Goal: Book appointment/travel/reservation

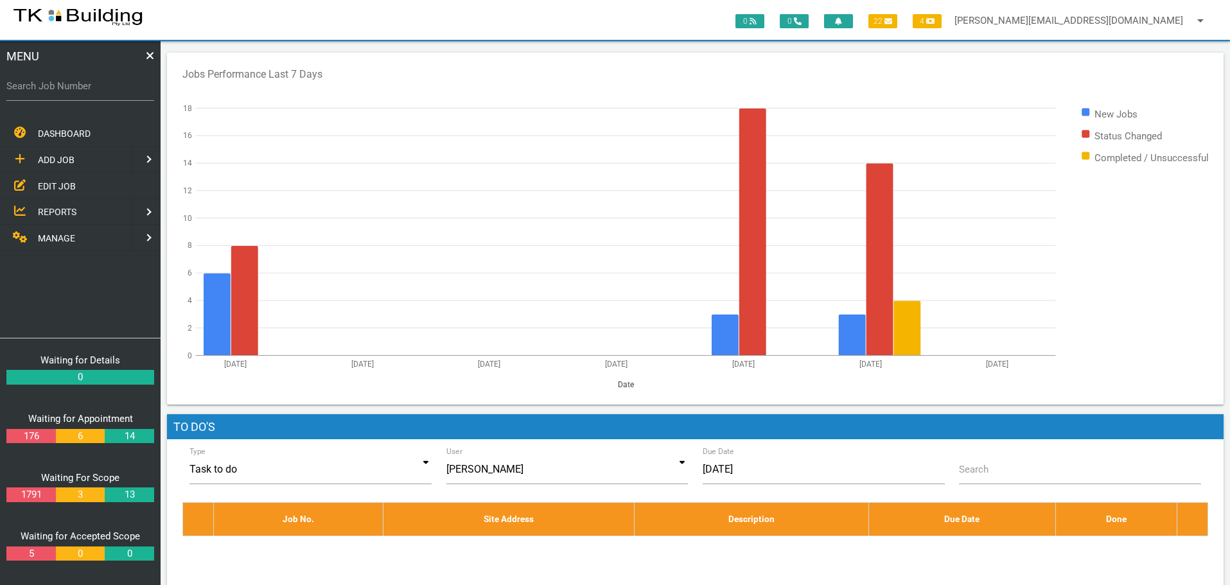
click at [82, 92] on label "Search Job Number" at bounding box center [80, 86] width 148 height 15
click at [82, 92] on input "Search Job Number" at bounding box center [80, 86] width 148 height 30
type input "28118"
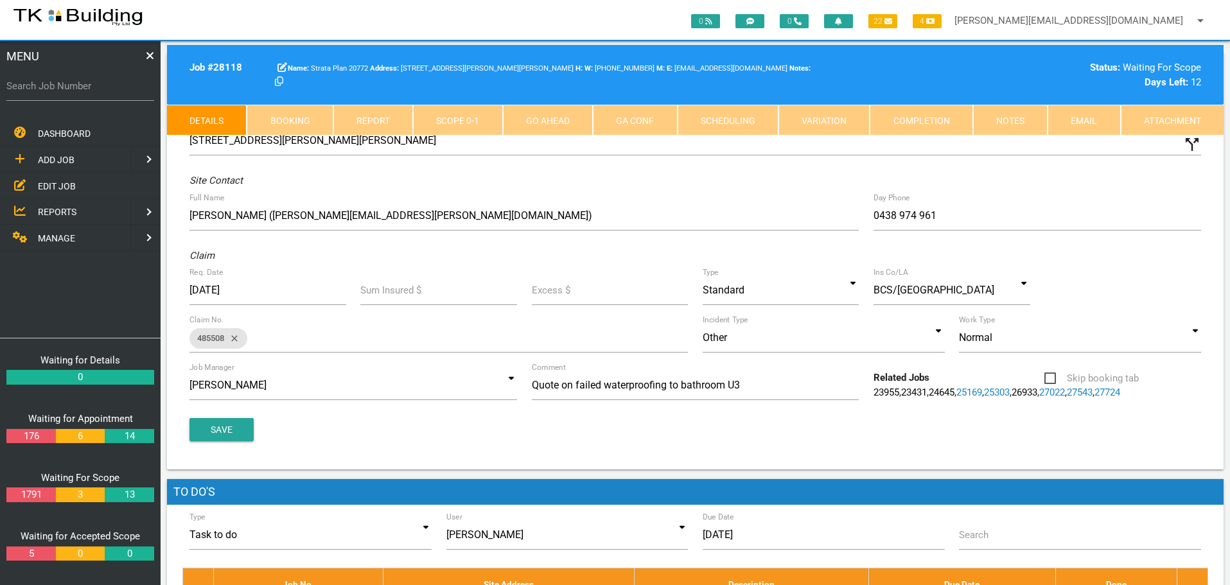
click at [1018, 124] on link "Notes" at bounding box center [1010, 120] width 75 height 31
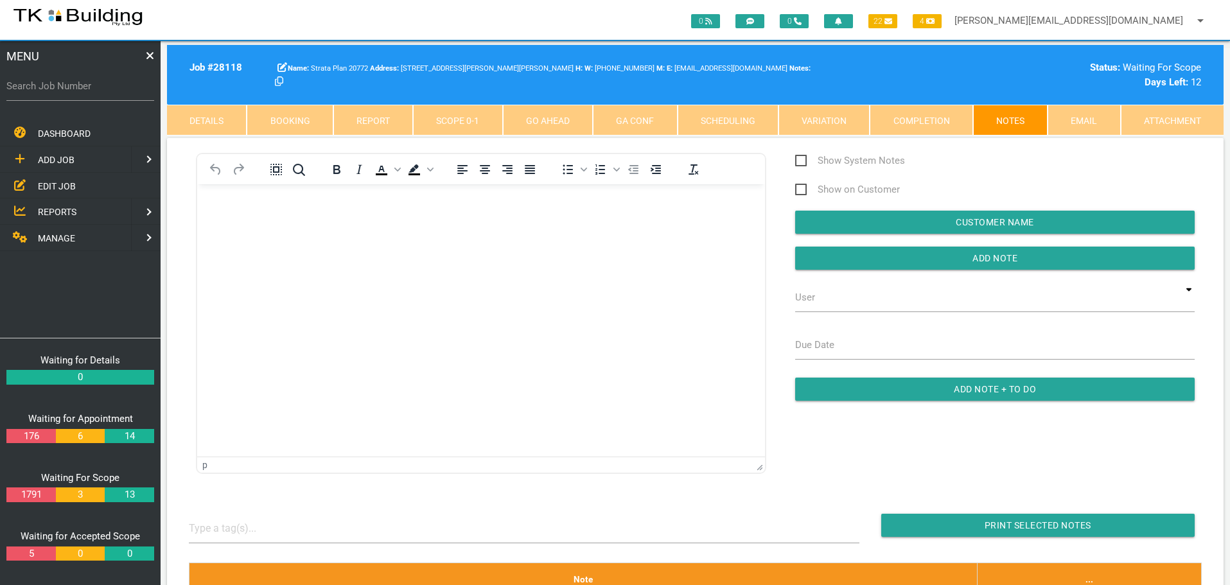
click at [217, 227] on body "Rich Text Area. Press ALT-0 for help." at bounding box center [481, 221] width 568 height 42
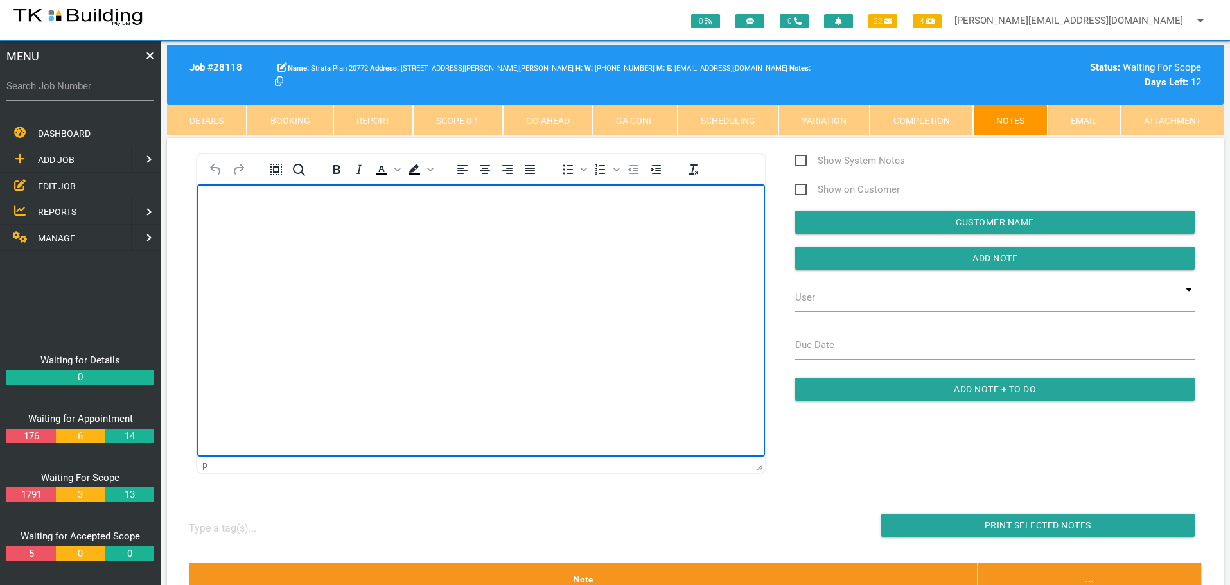
click at [224, 205] on p "Rich Text Area. Press ALT-0 for help." at bounding box center [481, 205] width 536 height 10
click at [215, 209] on body "Hi Sharon Please see attached contract. Can you please schedule these works in …" at bounding box center [481, 332] width 568 height 292
click at [231, 243] on p "Rich Text Area. Press ALT-0 for help." at bounding box center [481, 248] width 536 height 10
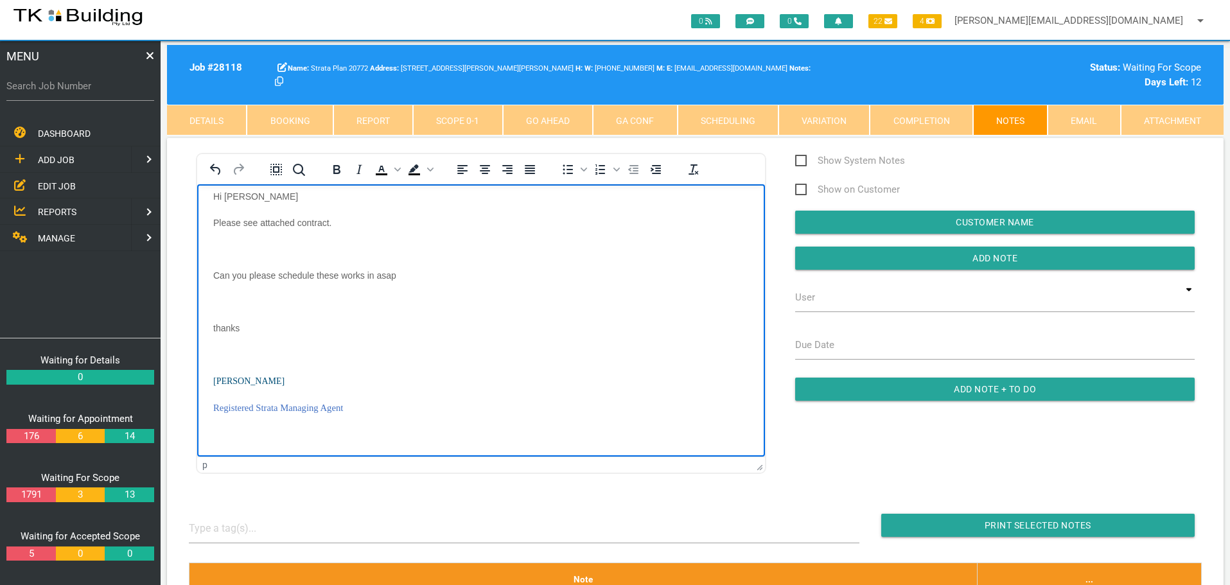
scroll to position [0, 0]
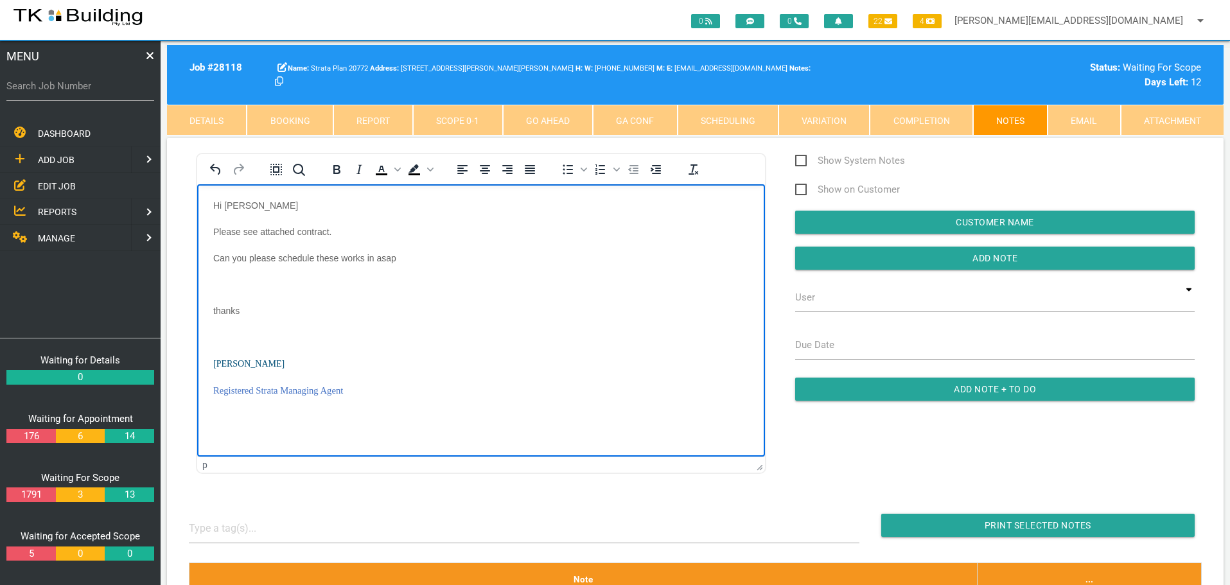
click at [216, 282] on p "Rich Text Area. Press ALT-0 for help." at bounding box center [481, 284] width 536 height 10
drag, startPoint x: 216, startPoint y: 308, endPoint x: 357, endPoint y: 472, distance: 216.4
click at [216, 308] on p "Rich Text Area. Press ALT-0 for help." at bounding box center [481, 310] width 536 height 10
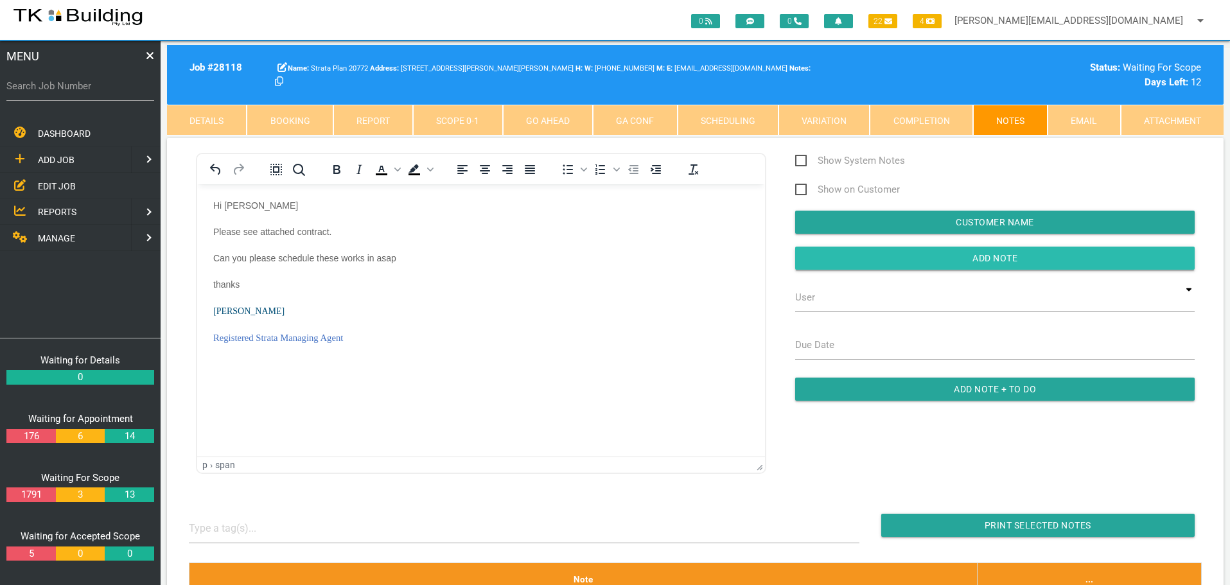
click at [856, 252] on input "button" at bounding box center [995, 258] width 400 height 23
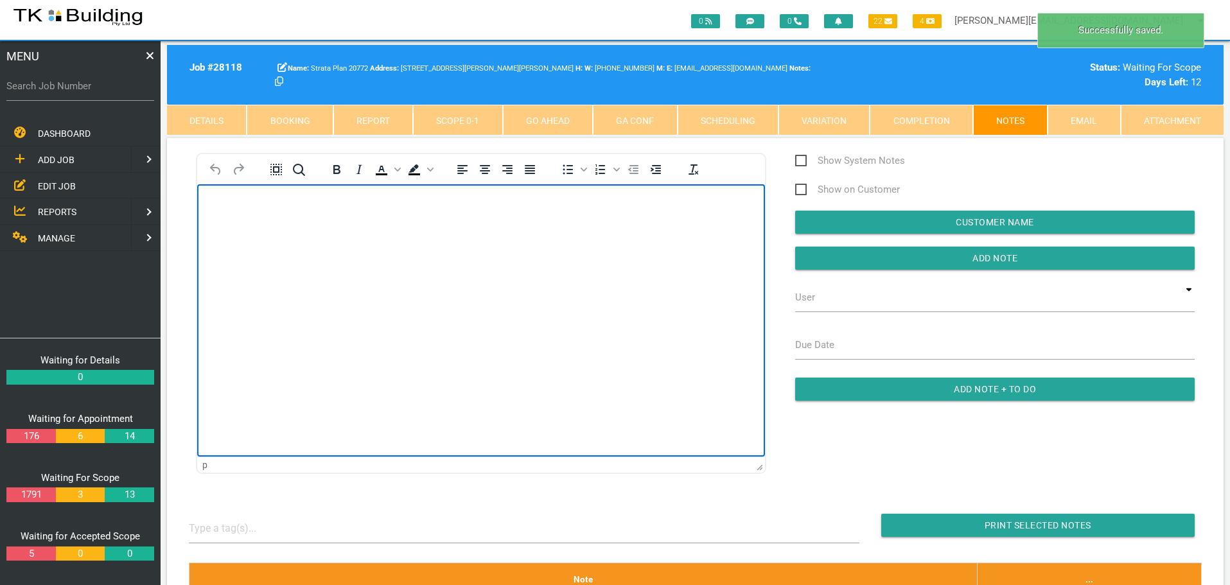
click at [217, 207] on p "Rich Text Area. Press ALT-0 for help." at bounding box center [481, 205] width 536 height 10
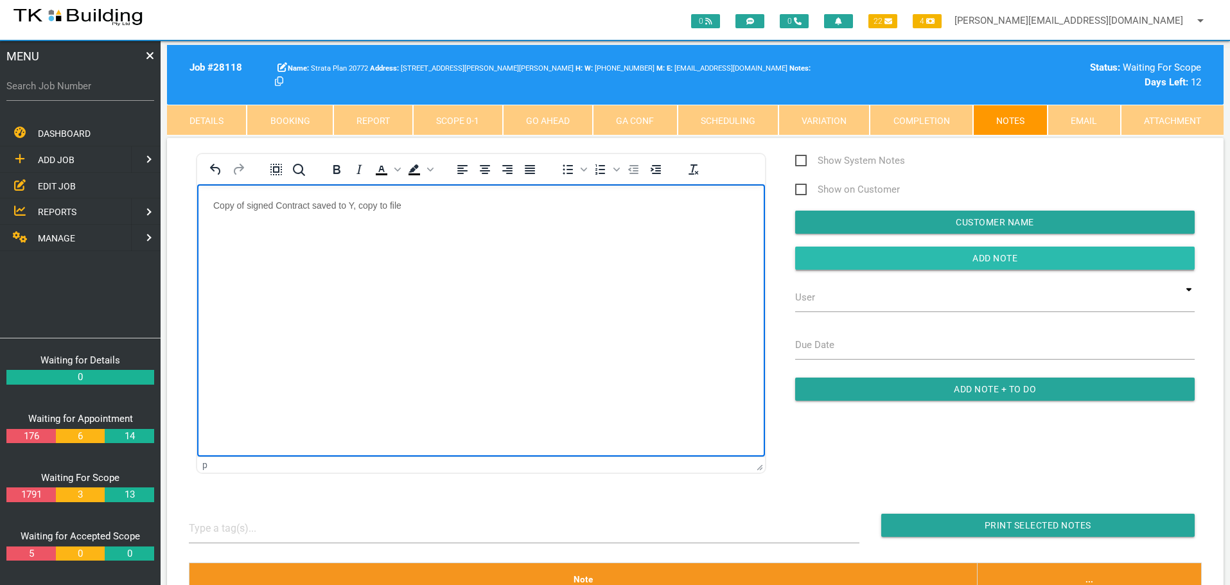
click at [828, 263] on input "Add Note" at bounding box center [995, 258] width 400 height 23
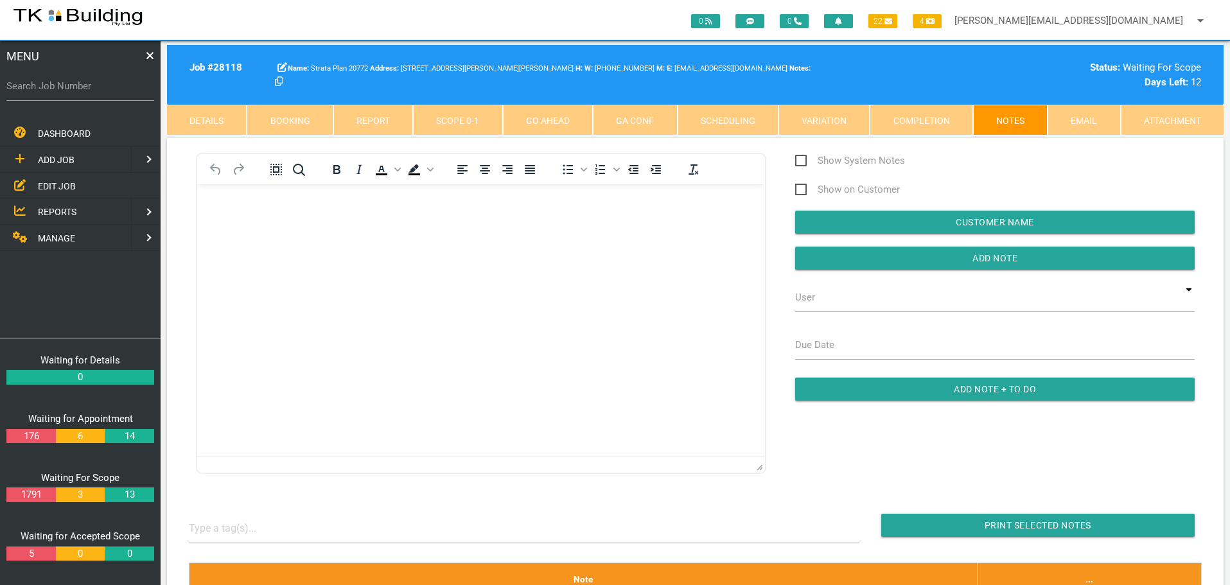
drag, startPoint x: 58, startPoint y: 185, endPoint x: 53, endPoint y: 180, distance: 7.3
click at [58, 185] on span "EDIT JOB" at bounding box center [57, 186] width 38 height 10
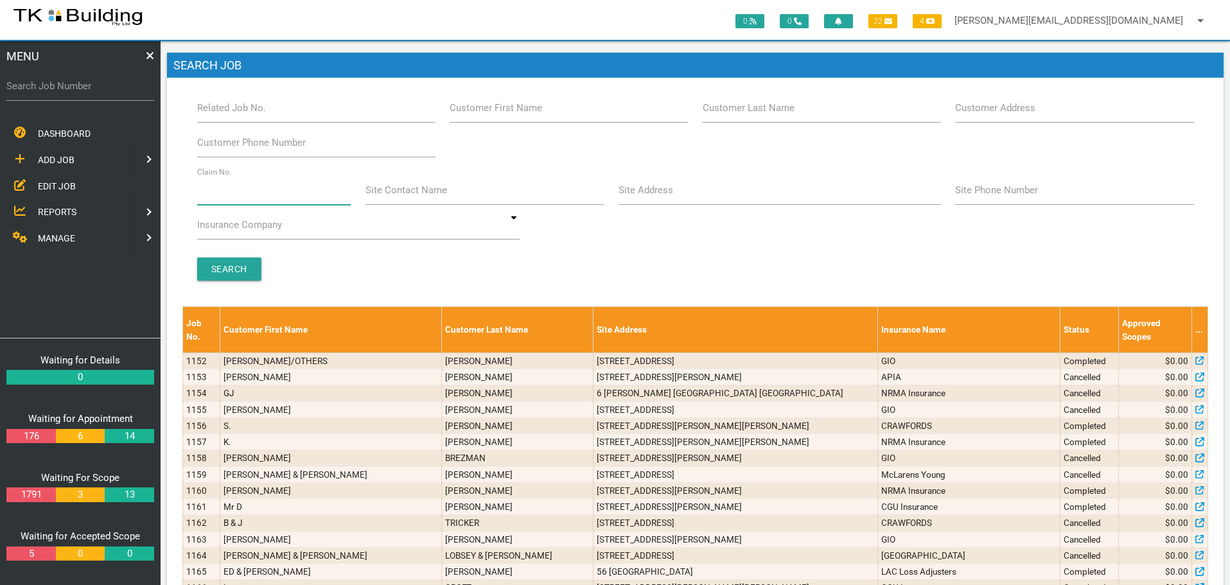
click at [231, 200] on input "Claim No." at bounding box center [274, 190] width 154 height 30
type input "35996"
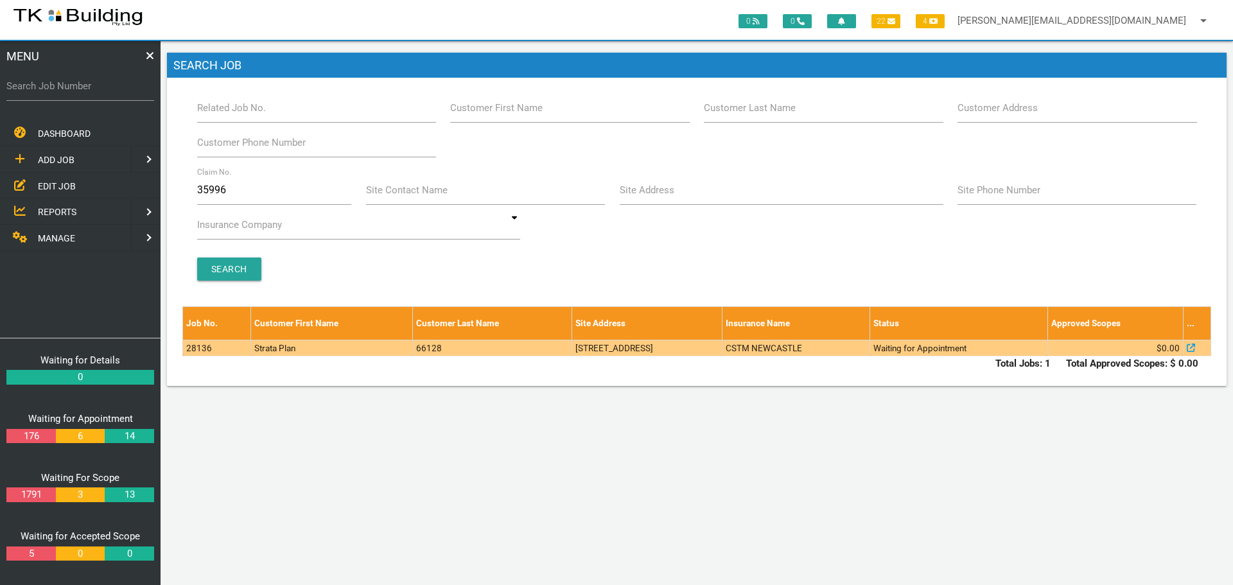
click at [225, 350] on td "28136" at bounding box center [217, 348] width 68 height 16
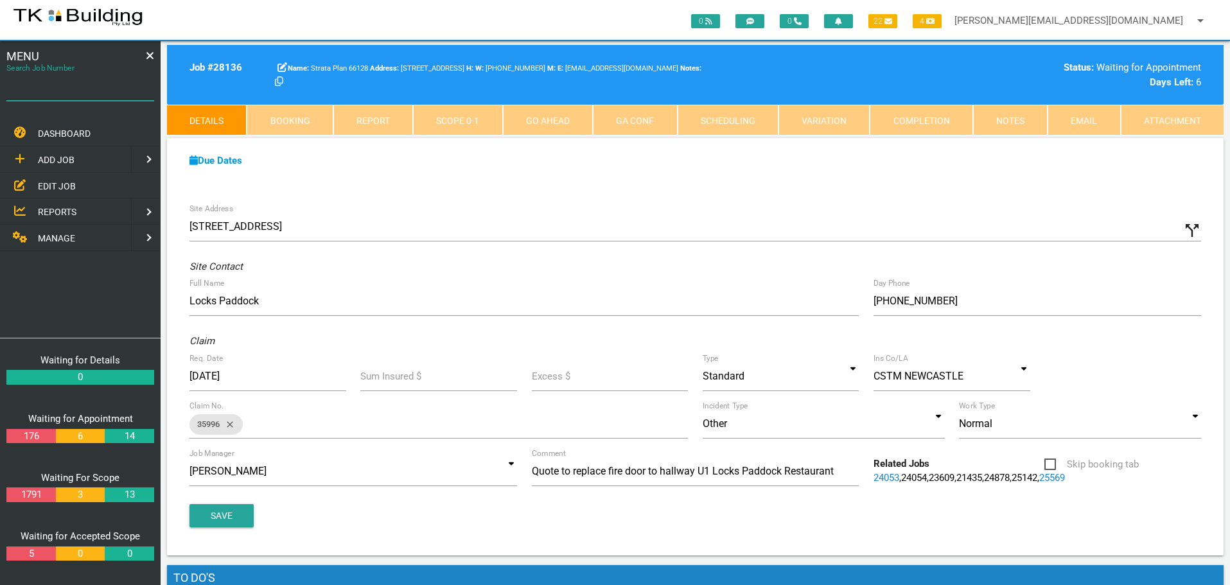
click at [109, 94] on input "Search Job Number" at bounding box center [80, 86] width 148 height 30
type input "28092"
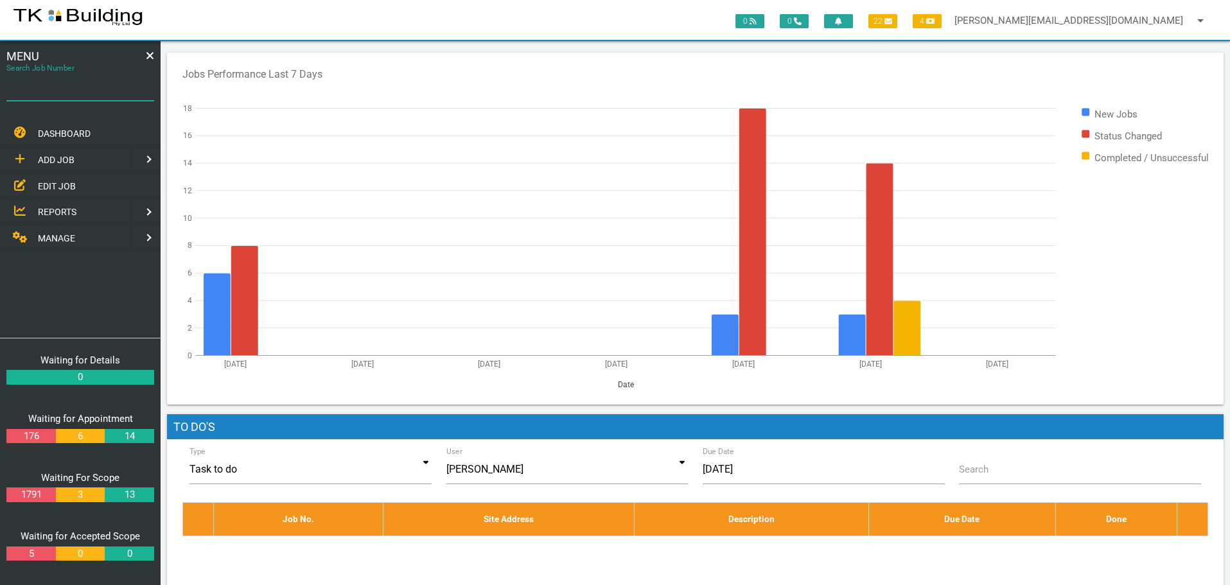
drag, startPoint x: 66, startPoint y: 98, endPoint x: 61, endPoint y: 110, distance: 12.7
click at [62, 103] on div "Search Job Number" at bounding box center [80, 88] width 148 height 35
type input "28093"
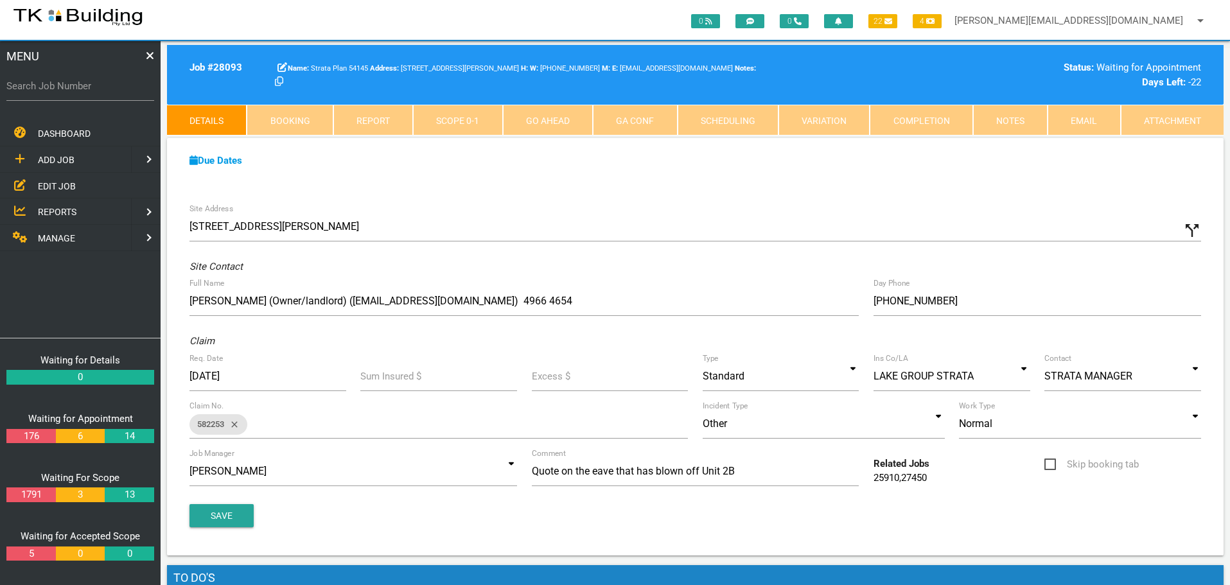
click at [290, 256] on div "Site Address 2b/21 Excelsior Parade, Carey Bay NSW 2283, Australia call_split C…" at bounding box center [695, 376] width 1057 height 359
click at [55, 186] on span "EDIT JOB" at bounding box center [57, 186] width 38 height 10
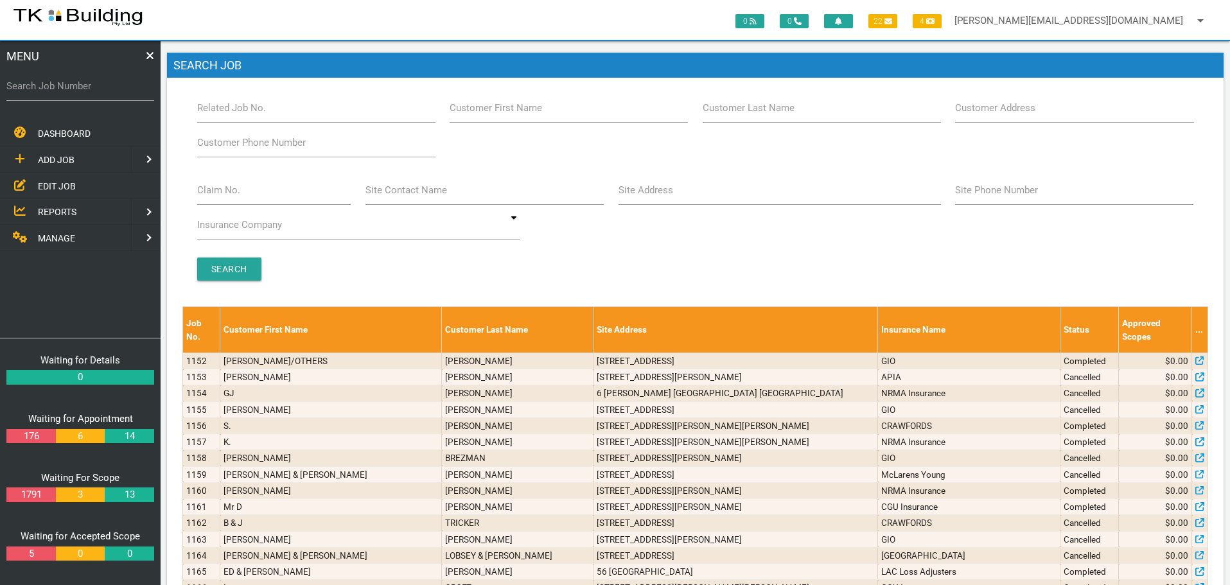
click at [91, 93] on label "Search Job Number" at bounding box center [80, 86] width 148 height 15
click at [91, 93] on input "Search Job Number" at bounding box center [80, 86] width 148 height 30
type input "28132"
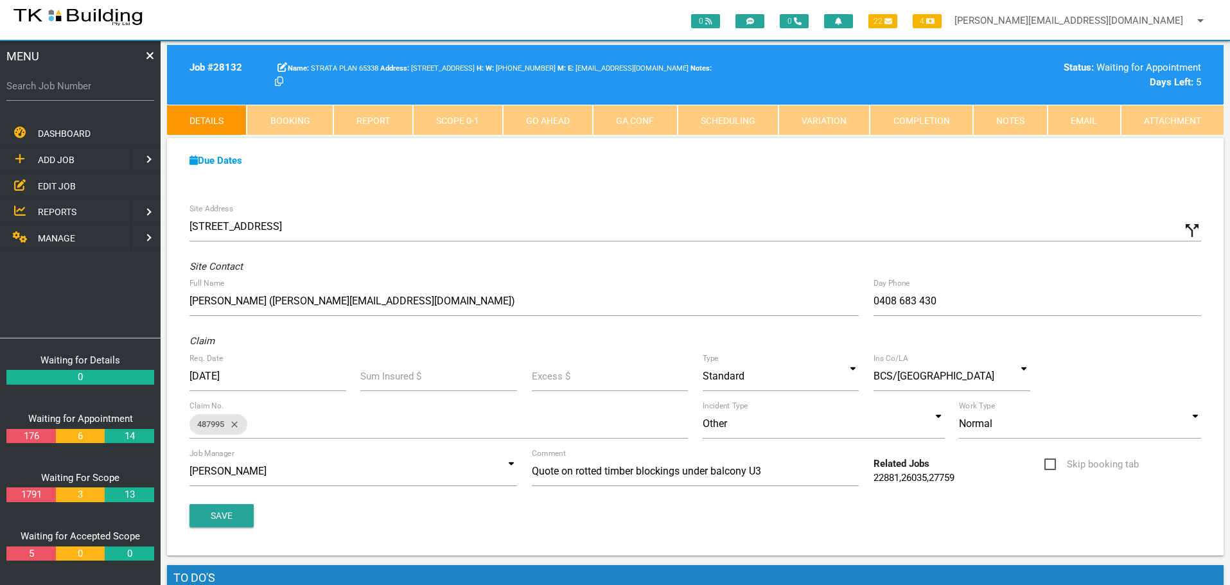
click at [66, 93] on label "Search Job Number" at bounding box center [80, 86] width 148 height 15
click at [66, 93] on input "Search Job Number" at bounding box center [80, 86] width 148 height 30
type input "28106"
click at [49, 90] on label "Search Job Number" at bounding box center [80, 86] width 148 height 15
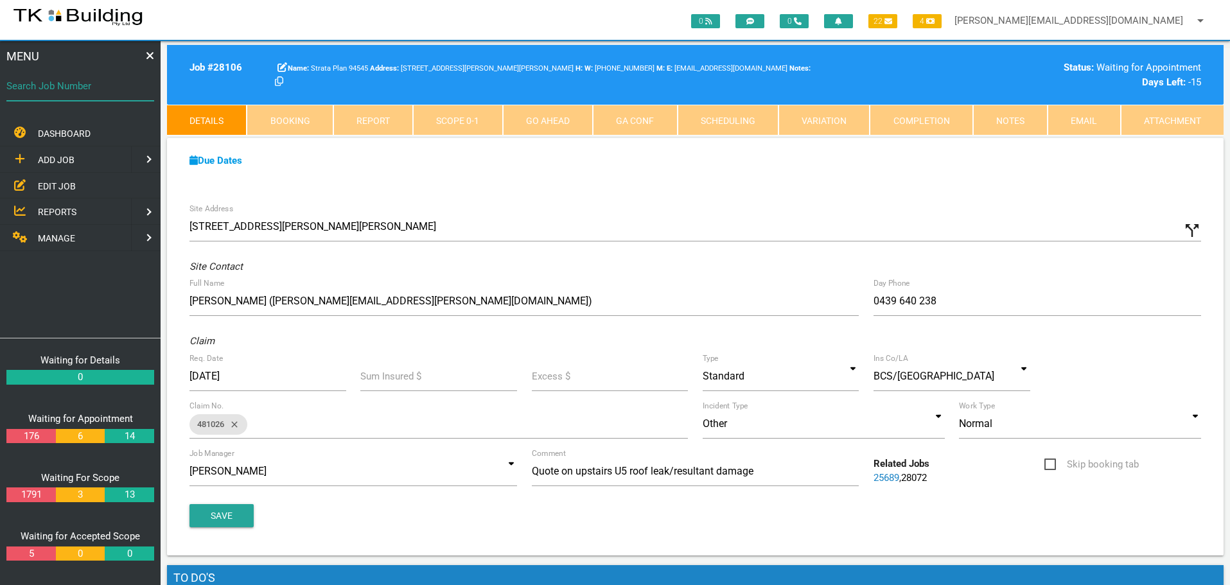
click at [49, 90] on input "Search Job Number" at bounding box center [80, 86] width 148 height 30
type input "28132"
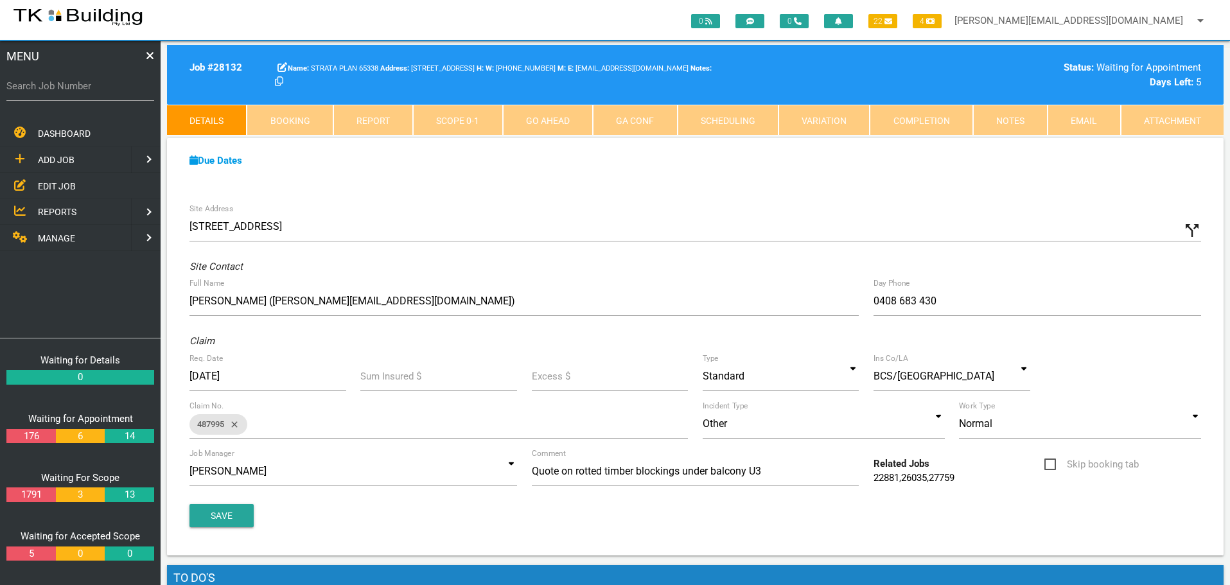
click at [290, 118] on link "Booking" at bounding box center [290, 120] width 86 height 31
select select "8"
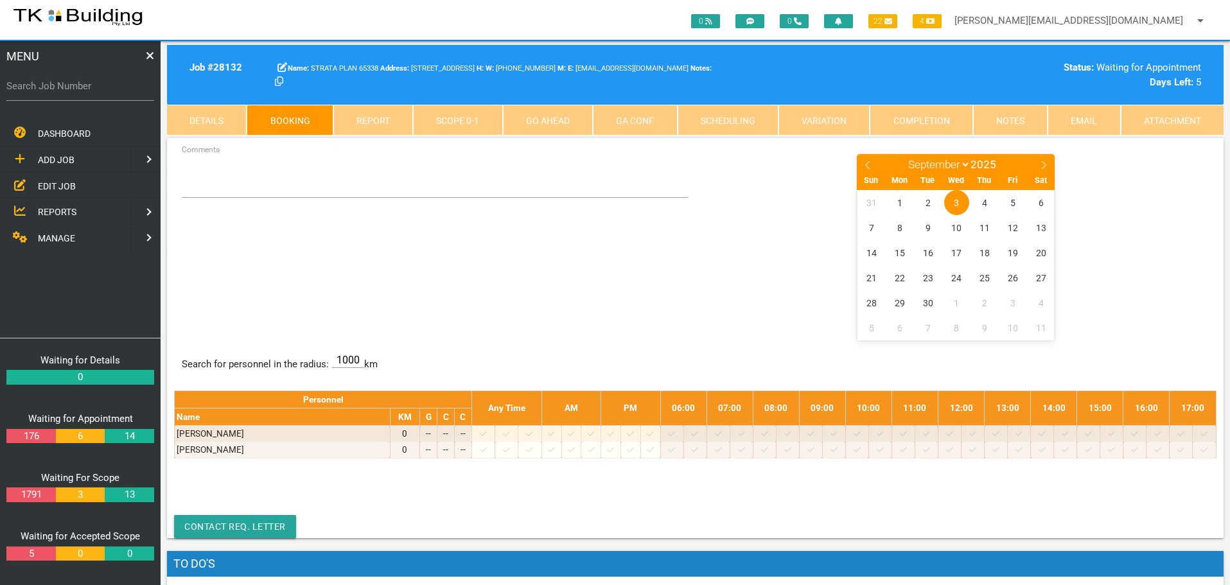
click at [60, 181] on span "EDIT JOB" at bounding box center [57, 186] width 38 height 10
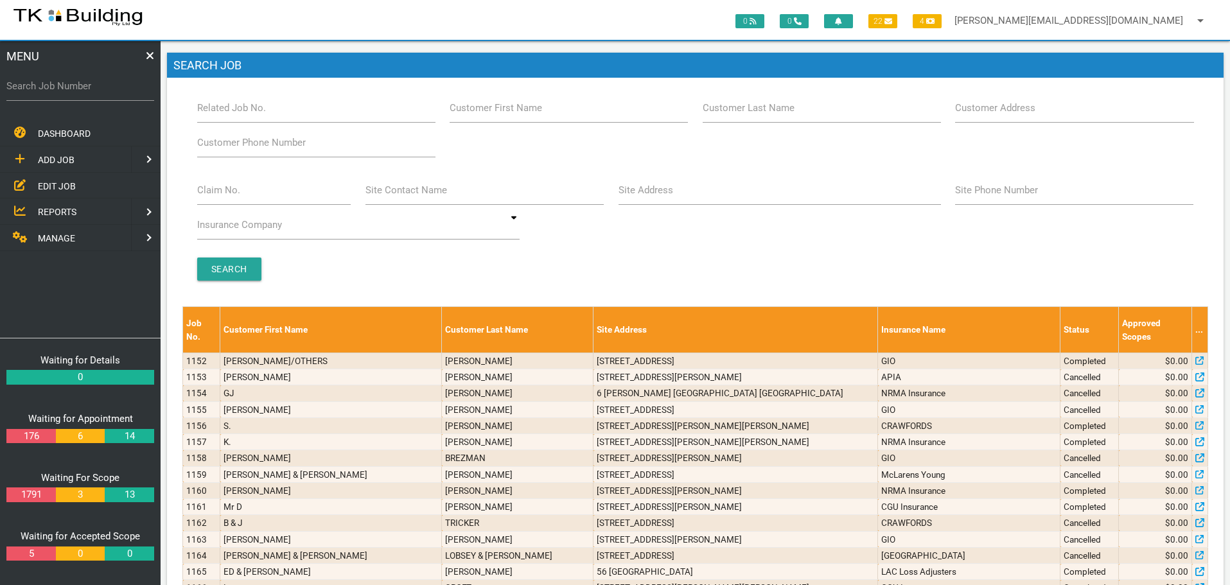
click at [668, 195] on label "Site Address" at bounding box center [646, 190] width 55 height 15
click at [668, 195] on input "Site Address" at bounding box center [780, 190] width 323 height 30
type input "115 main"
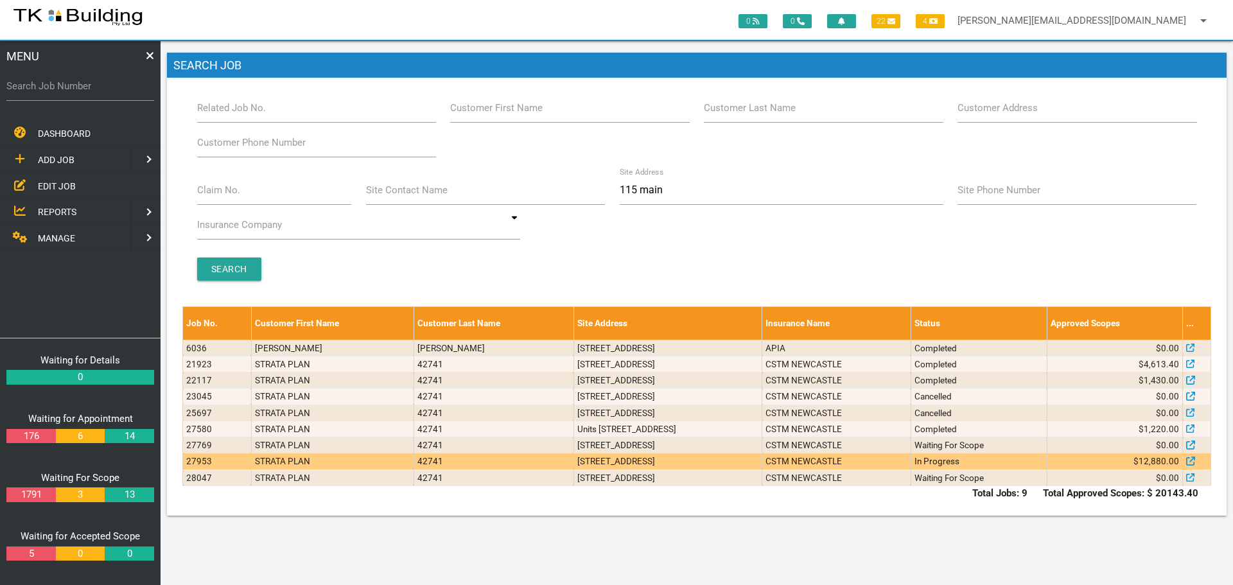
click at [763, 468] on td "31/115 Main Rd, Cardiff Heights NSW 2285, Australia" at bounding box center [668, 462] width 189 height 16
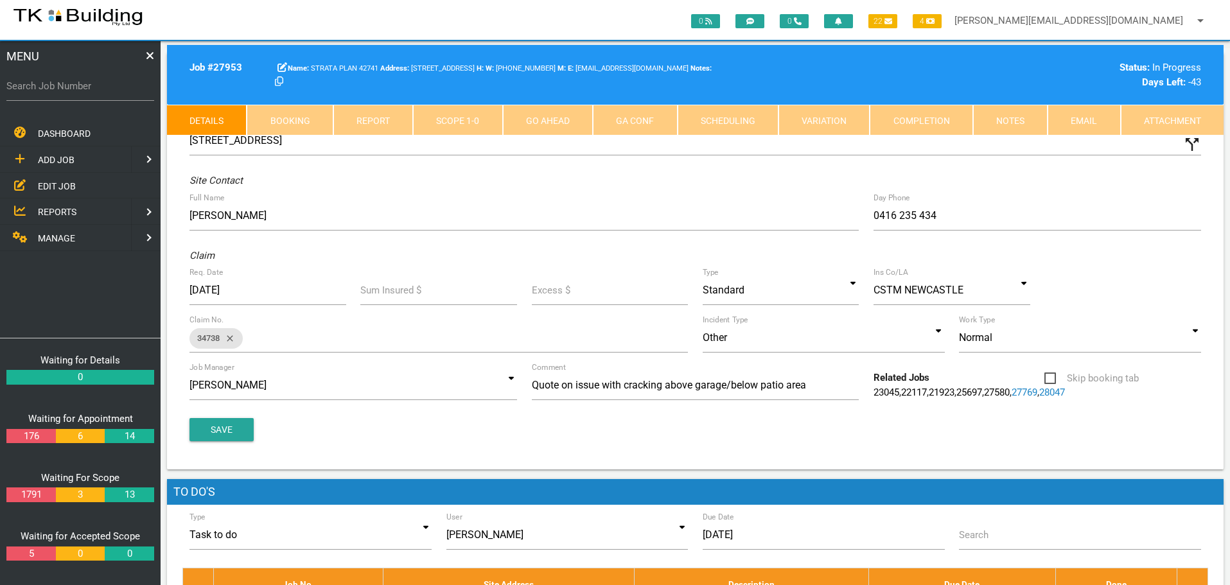
click at [474, 121] on link "Scope 1 - 0" at bounding box center [457, 120] width 89 height 31
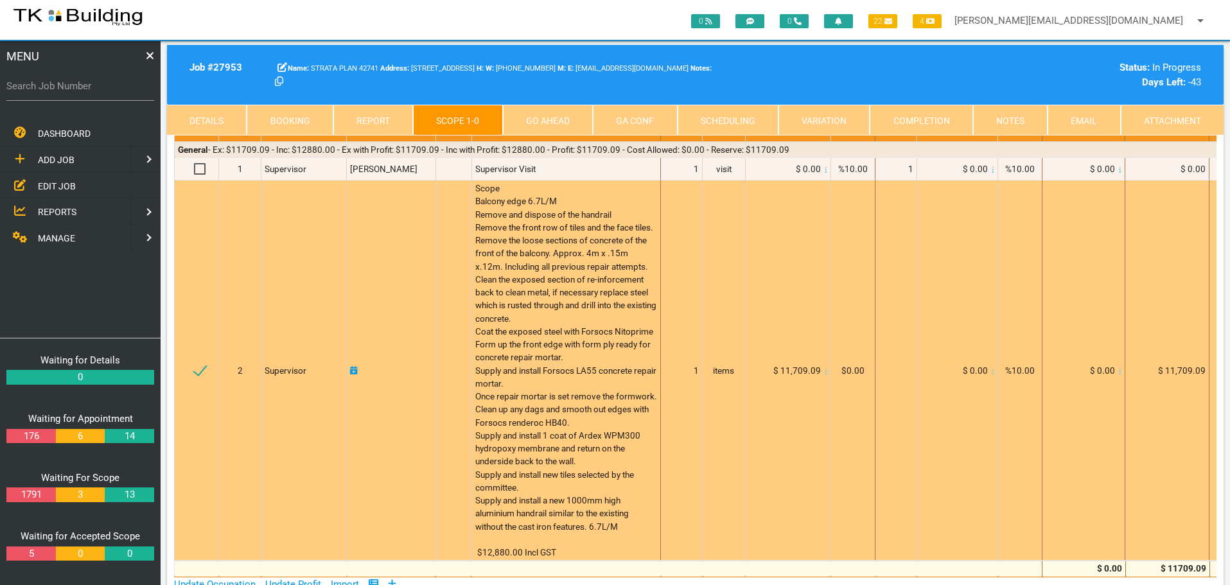
scroll to position [128, 0]
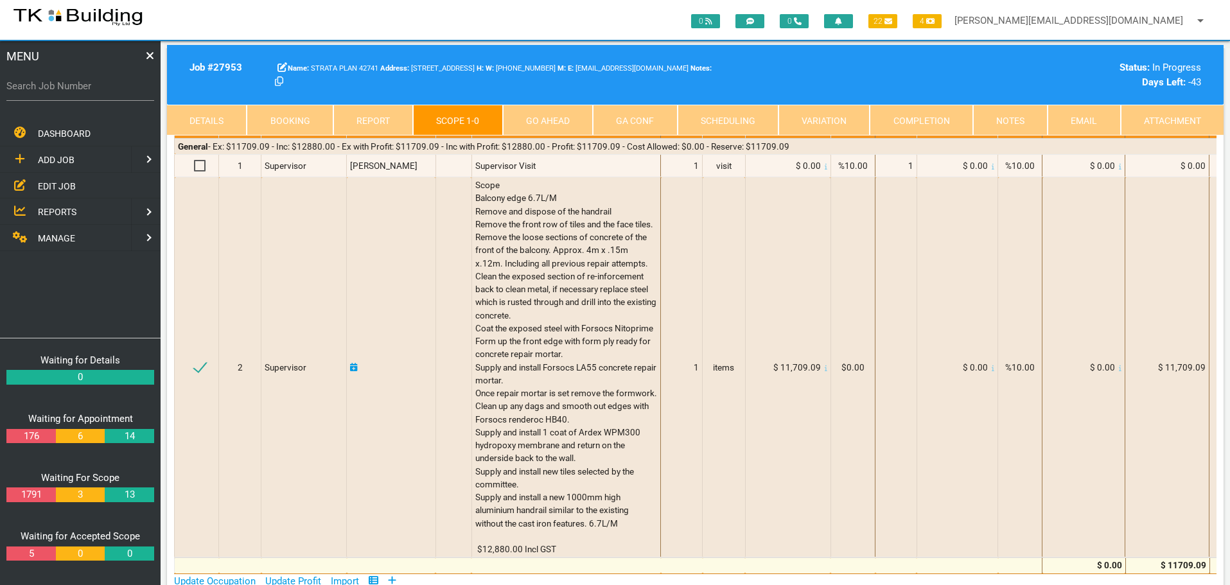
click at [283, 117] on link "Booking" at bounding box center [290, 120] width 86 height 31
select select "8"
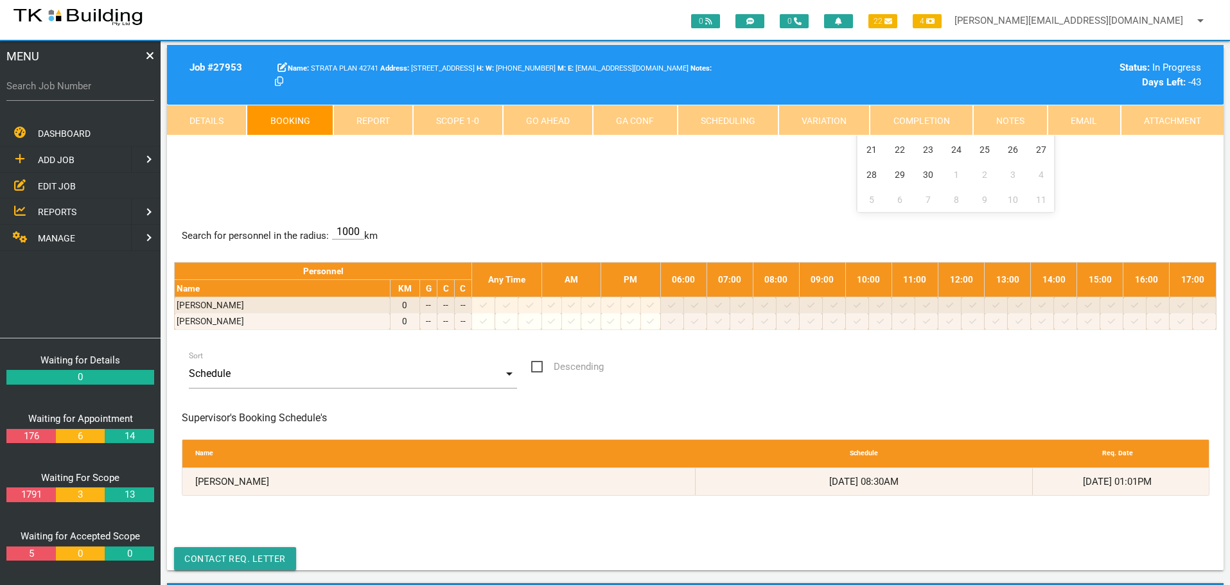
click at [69, 211] on span "REPORTS" at bounding box center [57, 212] width 39 height 10
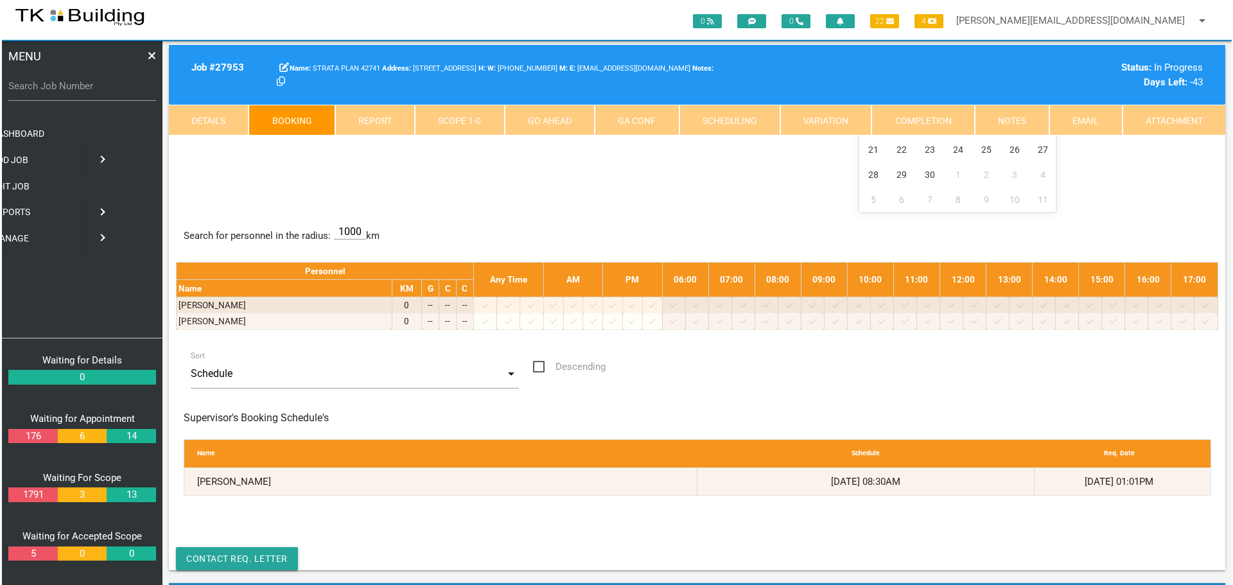
scroll to position [0, 0]
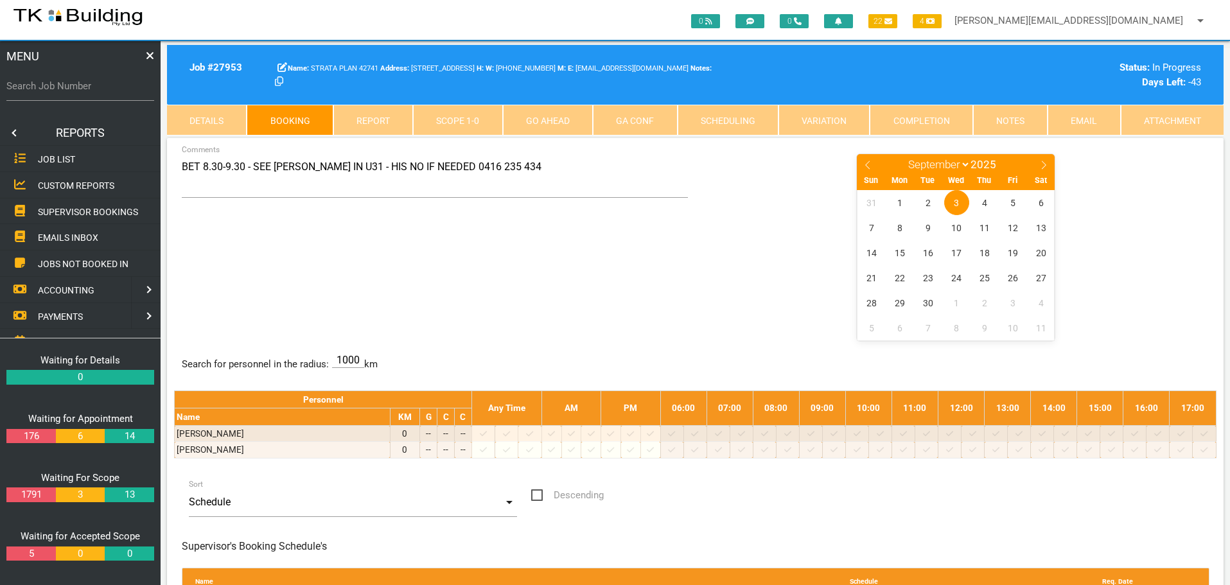
click at [73, 210] on span "SUPERVISOR BOOKINGS" at bounding box center [88, 211] width 100 height 10
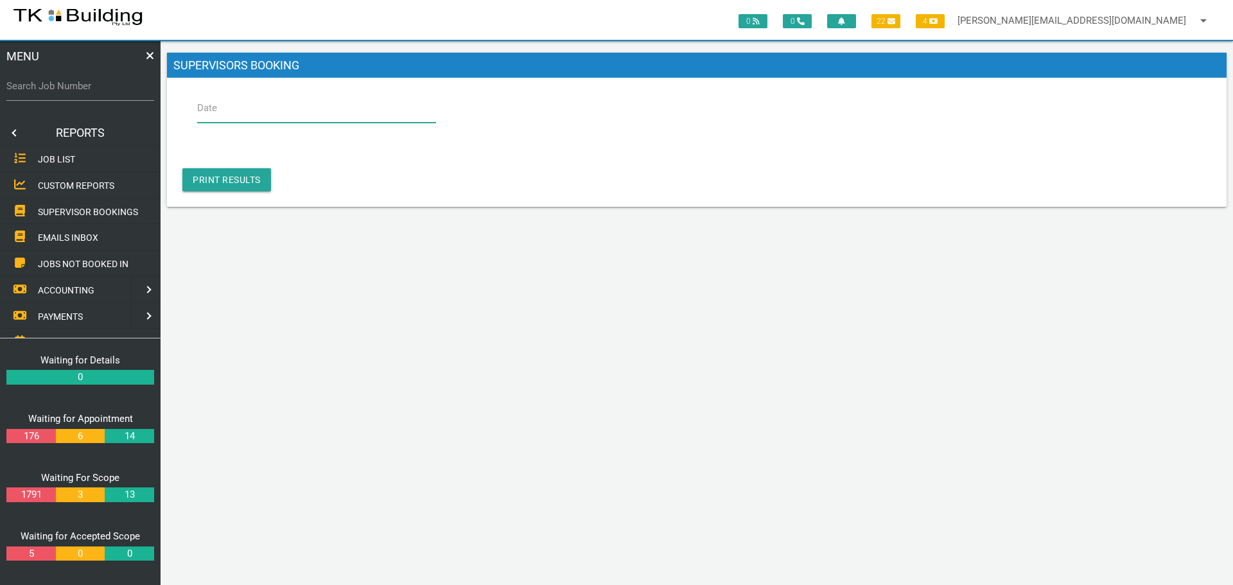
click at [247, 112] on input "Date" at bounding box center [316, 108] width 239 height 30
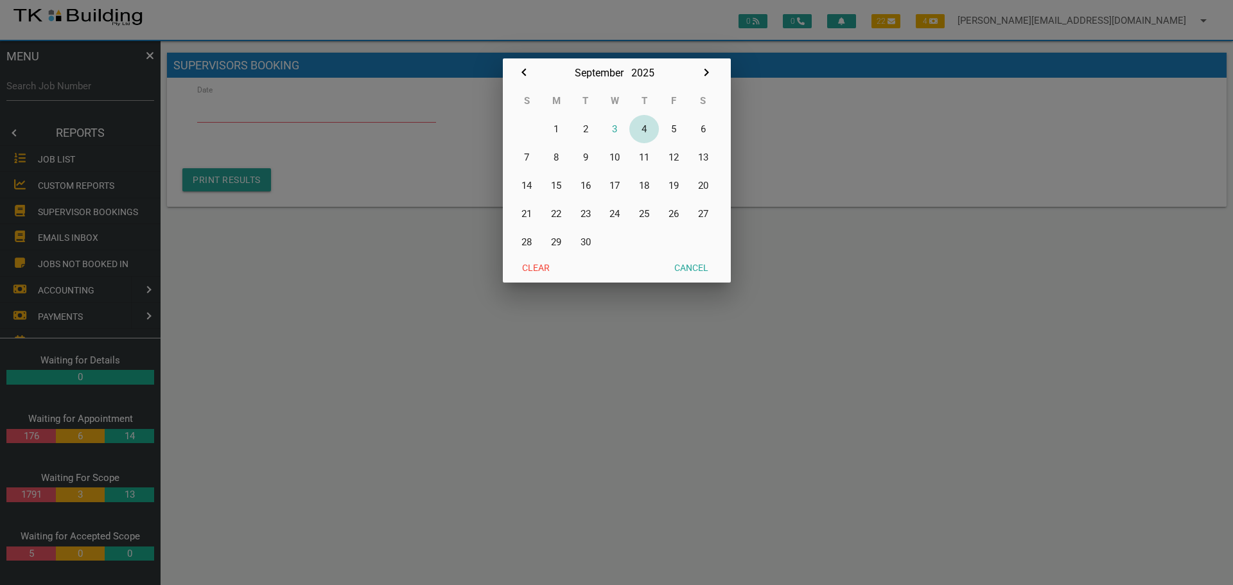
click at [644, 127] on button "4" at bounding box center [645, 129] width 30 height 28
type input "04/09/2025"
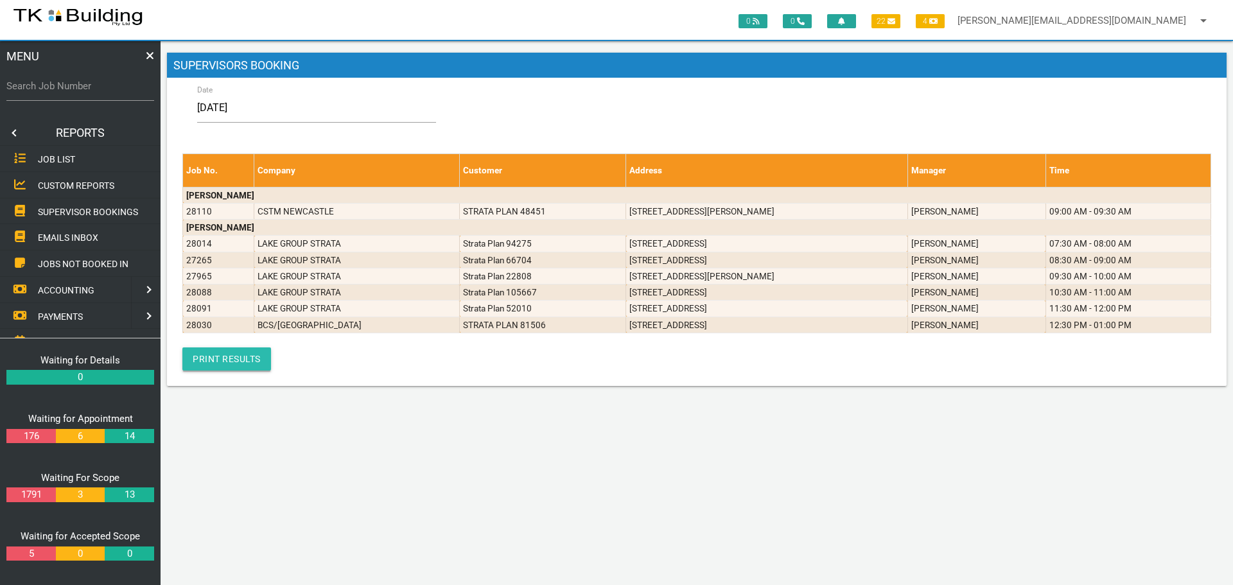
click at [212, 357] on link "Print Results" at bounding box center [226, 359] width 89 height 23
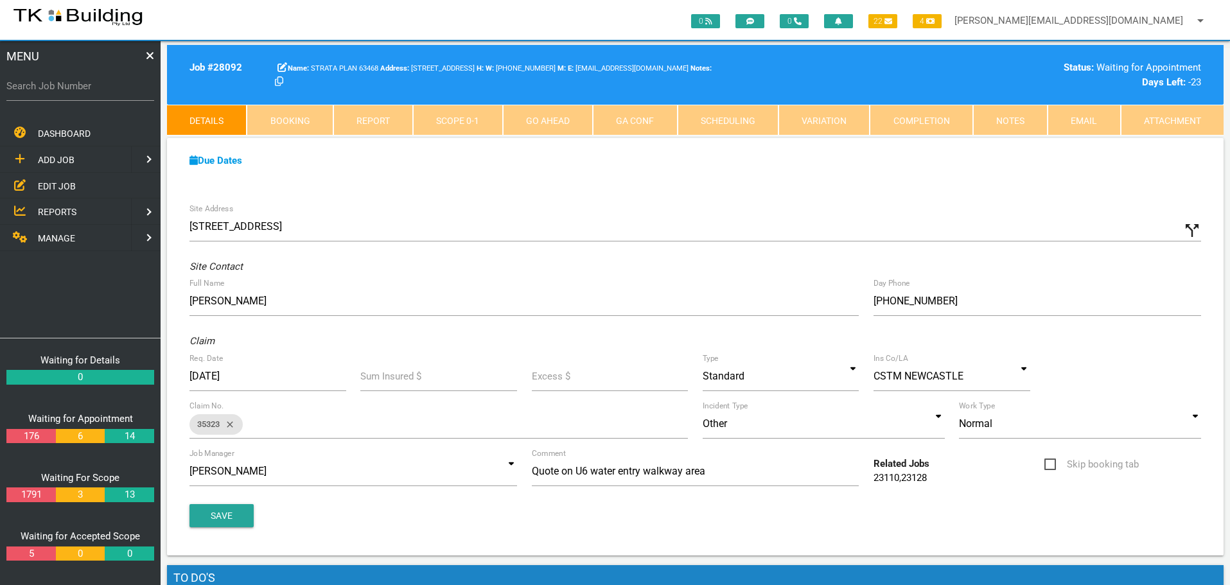
click at [50, 184] on span "EDIT JOB" at bounding box center [57, 186] width 38 height 10
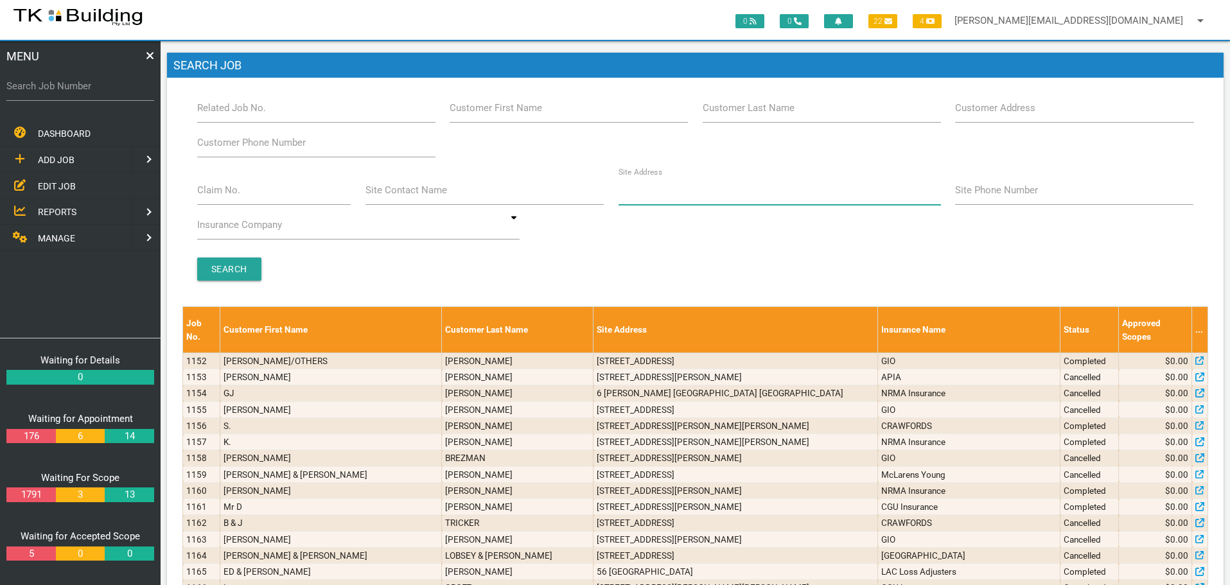
click at [669, 200] on input "Site Address" at bounding box center [780, 190] width 323 height 30
type input "115 main Rd"
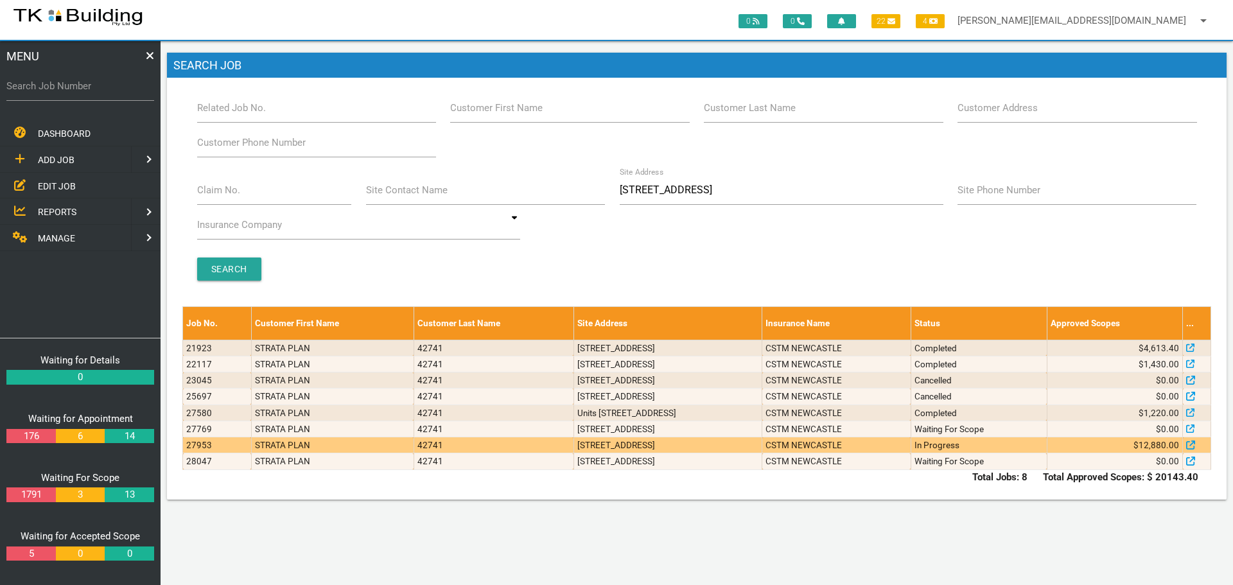
click at [763, 443] on td "31/115 Main Rd, Cardiff Heights NSW 2285, Australia" at bounding box center [668, 445] width 189 height 16
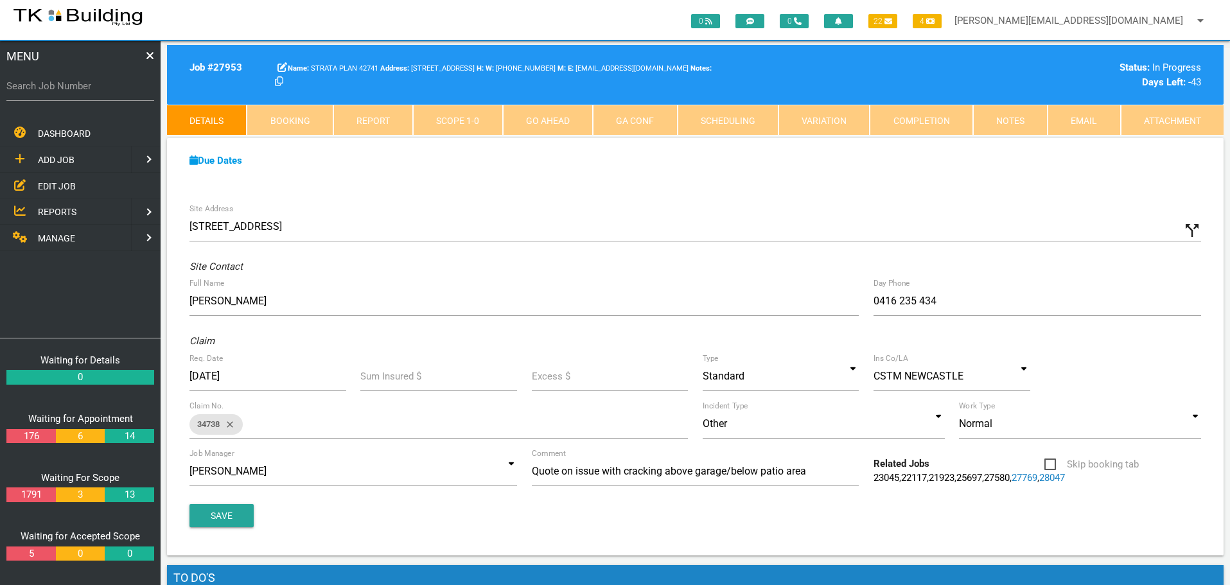
click at [310, 114] on link "Booking" at bounding box center [290, 120] width 86 height 31
select select "8"
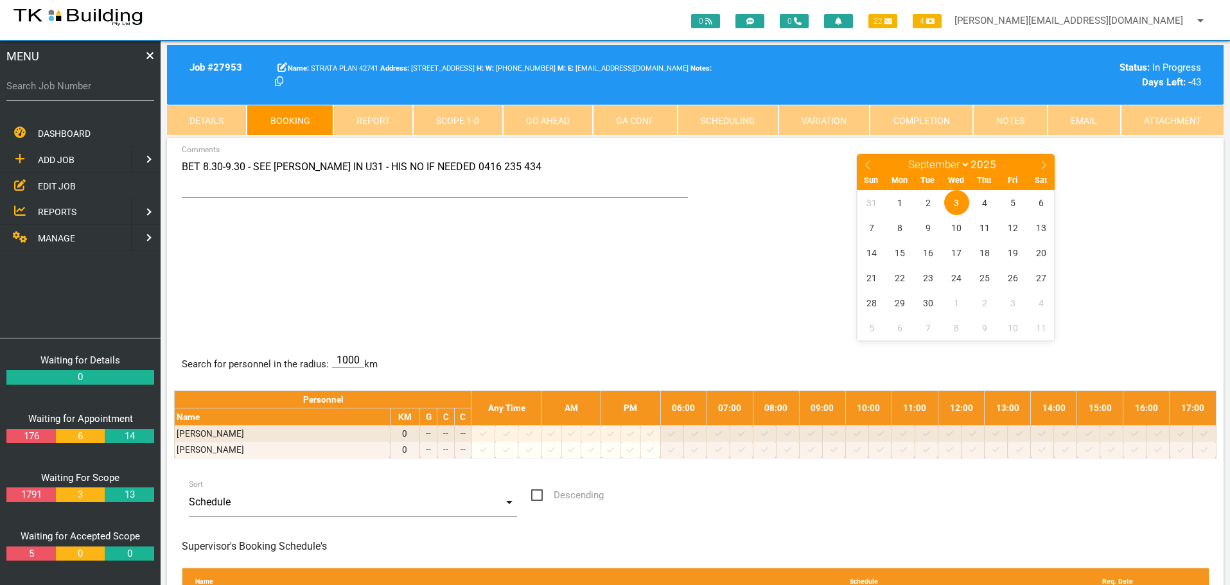
click at [1021, 121] on link "Notes" at bounding box center [1010, 120] width 75 height 31
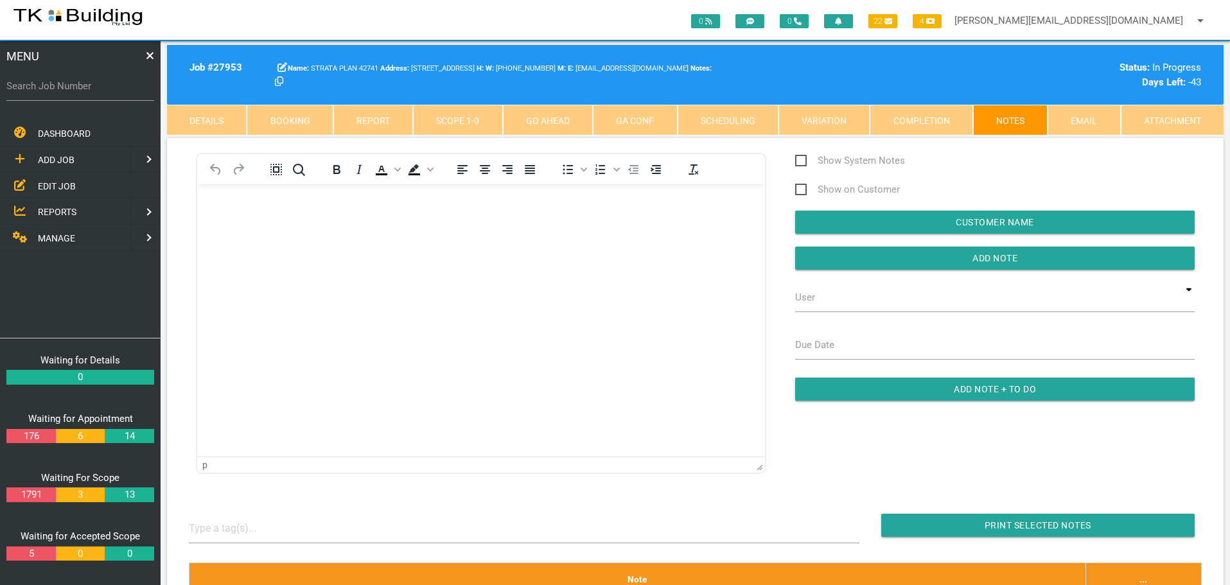
click at [307, 120] on link "Booking" at bounding box center [290, 120] width 86 height 31
select select "8"
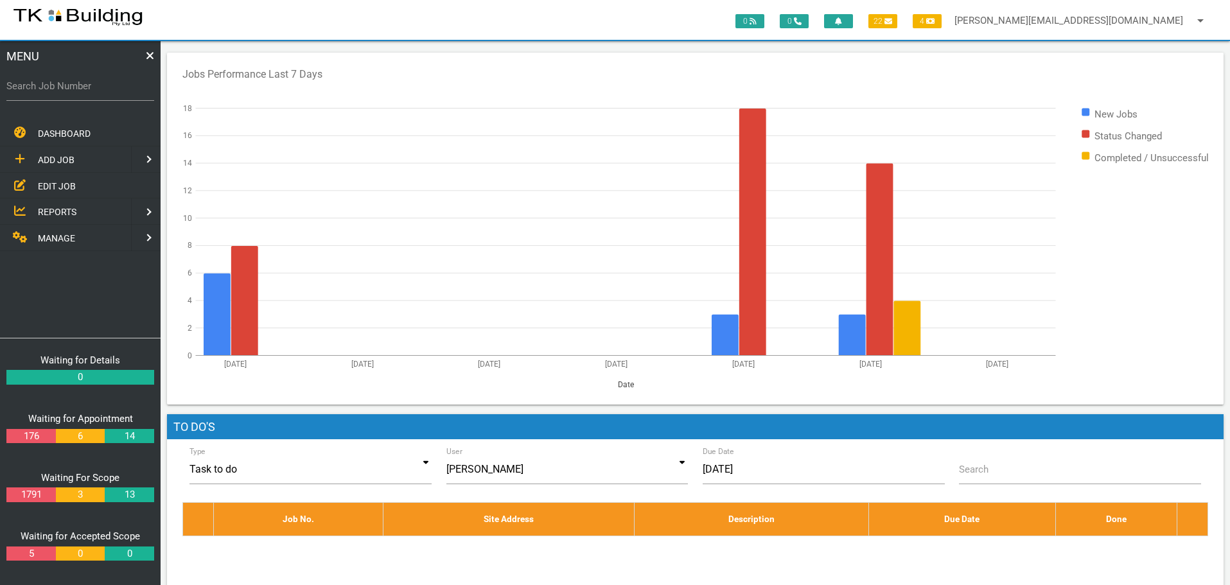
click at [71, 91] on label "Search Job Number" at bounding box center [80, 86] width 148 height 15
click at [71, 91] on input "Search Job Number" at bounding box center [80, 86] width 148 height 30
type input "28132"
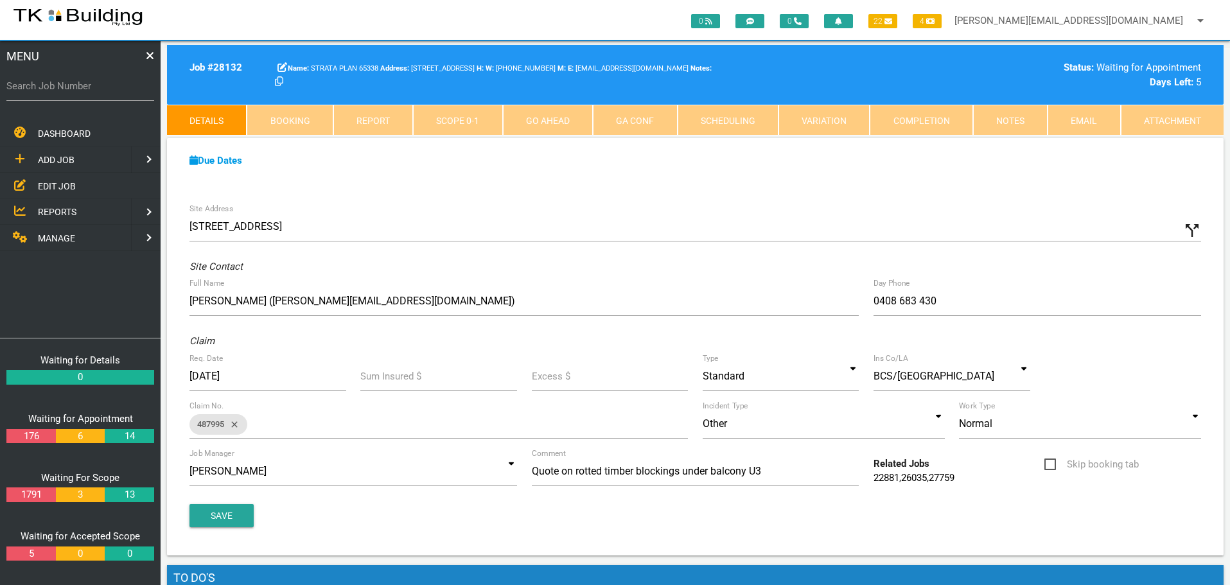
click at [297, 115] on link "Booking" at bounding box center [290, 120] width 86 height 31
select select "8"
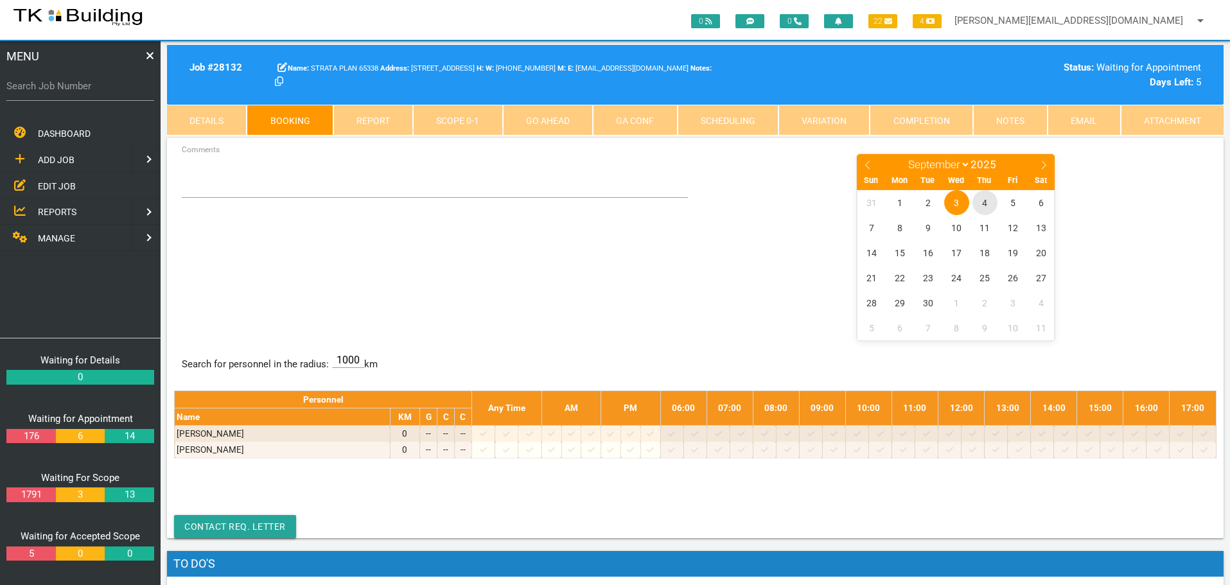
click at [986, 201] on span "4" at bounding box center [985, 202] width 25 height 25
click at [205, 186] on textarea "Comments" at bounding box center [435, 175] width 507 height 45
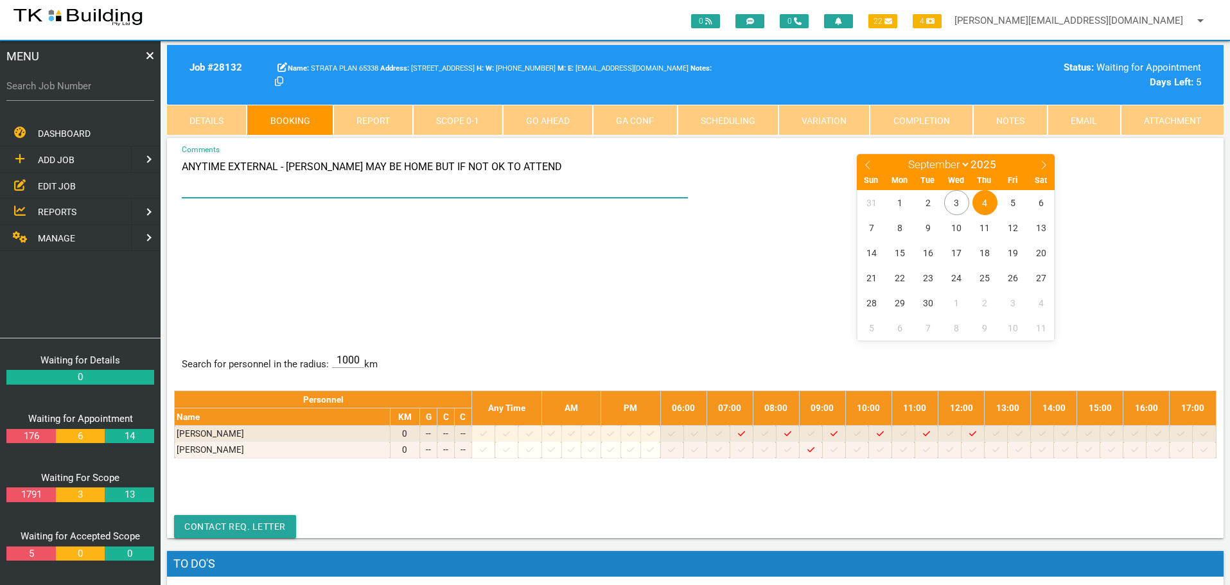
type textarea "ANYTIME EXTERNAL - [PERSON_NAME] MAY BE HOME BUT IF NOT OK TO ATTEND"
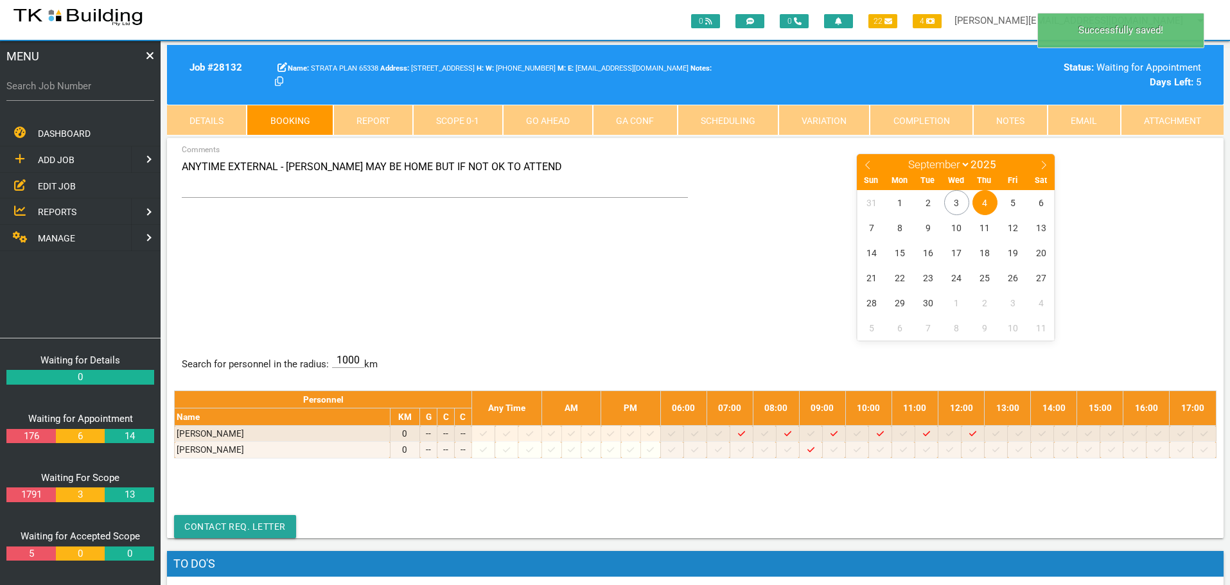
click at [770, 309] on center "January February March April May June July August September October November [D…" at bounding box center [956, 246] width 507 height 187
click at [982, 198] on span "4" at bounding box center [985, 202] width 25 height 25
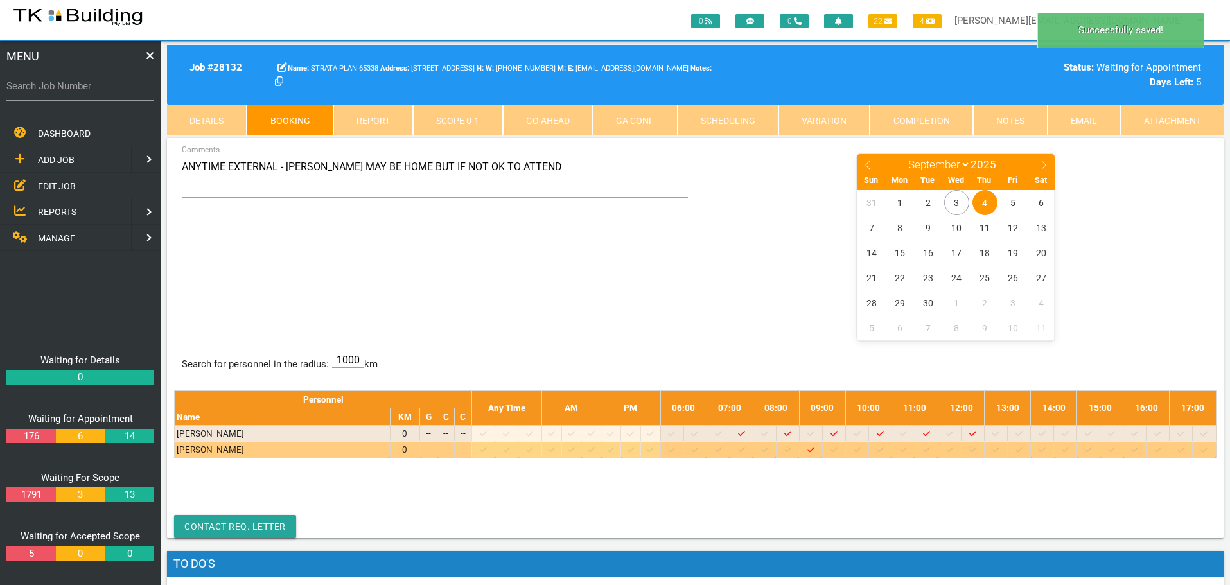
click at [907, 451] on icon at bounding box center [903, 450] width 7 height 8
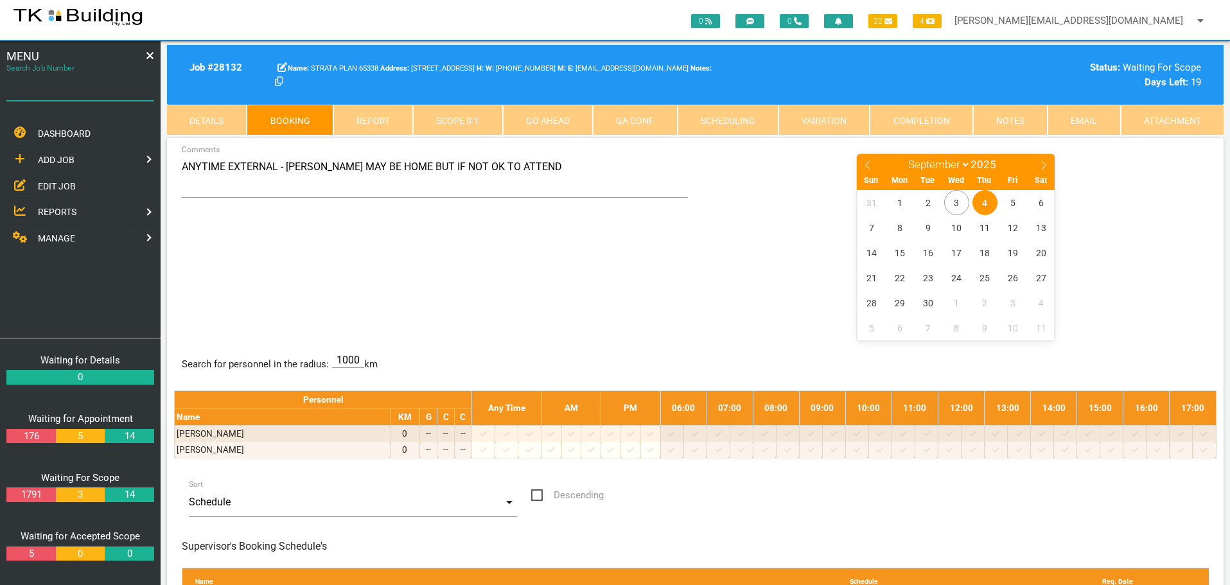
click at [76, 94] on input "Search Job Number" at bounding box center [80, 86] width 148 height 30
type input "28114"
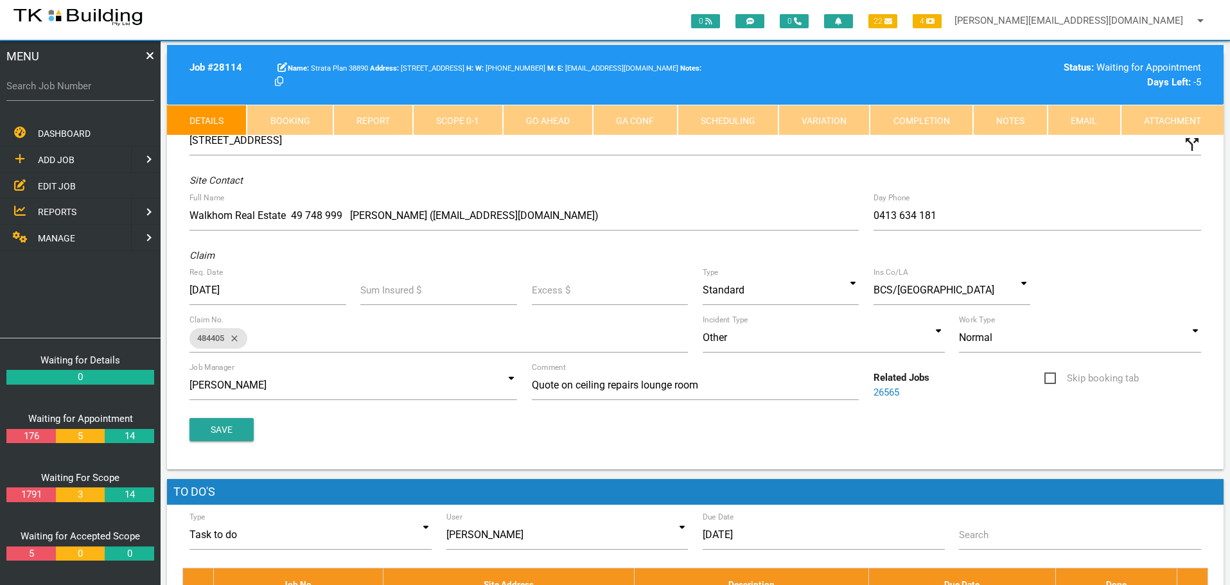
click at [310, 119] on link "Booking" at bounding box center [290, 120] width 86 height 31
select select "8"
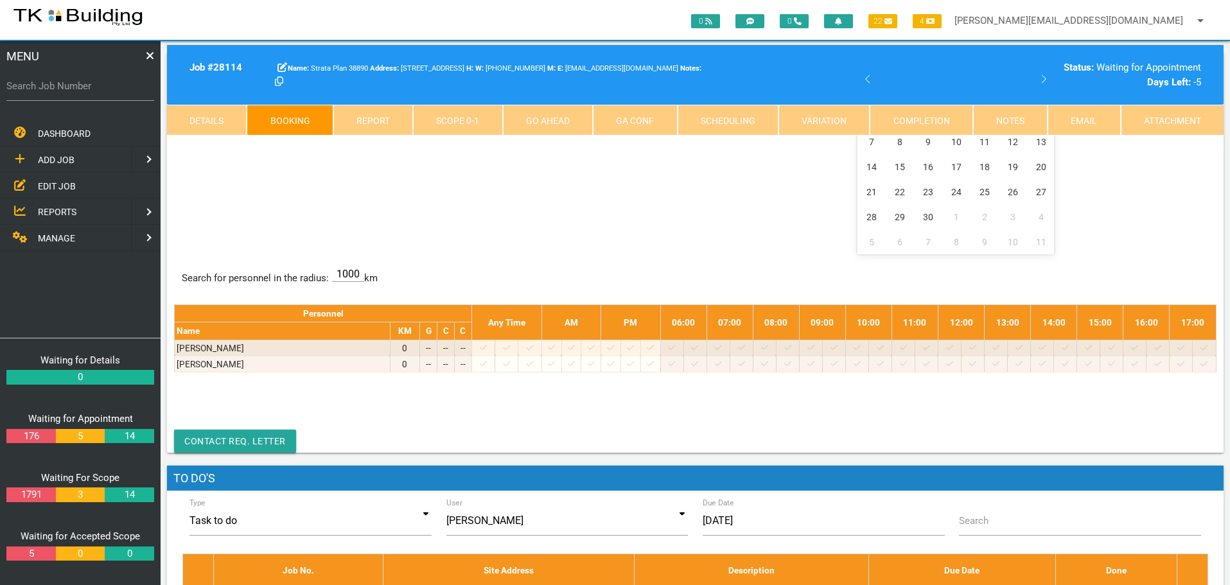
click at [727, 176] on center "January February March April May June July August September October November [D…" at bounding box center [956, 160] width 507 height 187
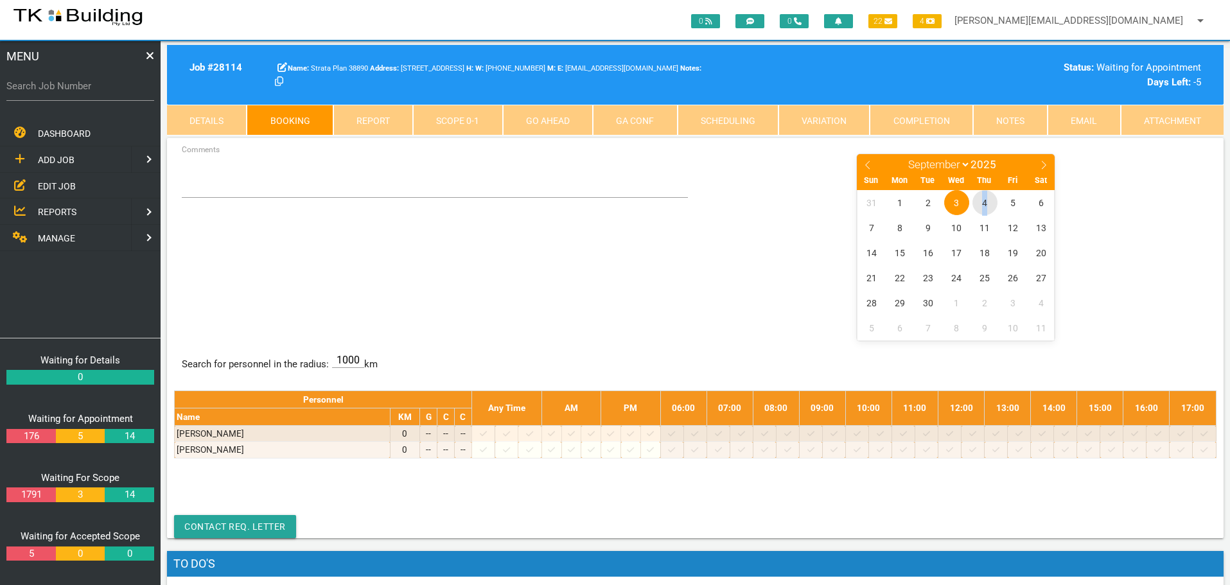
click at [985, 202] on span "4" at bounding box center [985, 202] width 25 height 25
